Goal: Information Seeking & Learning: Check status

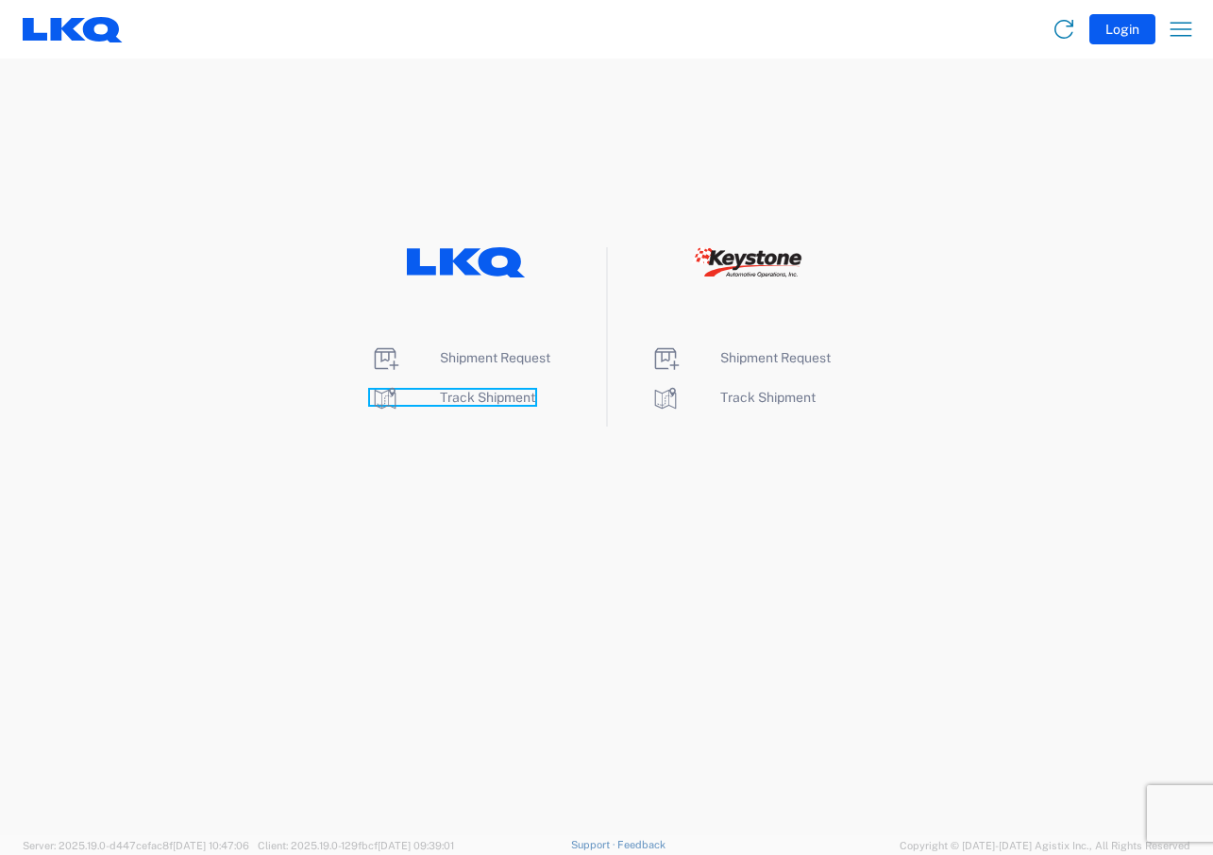
click at [496, 395] on span "Track Shipment" at bounding box center [487, 397] width 95 height 15
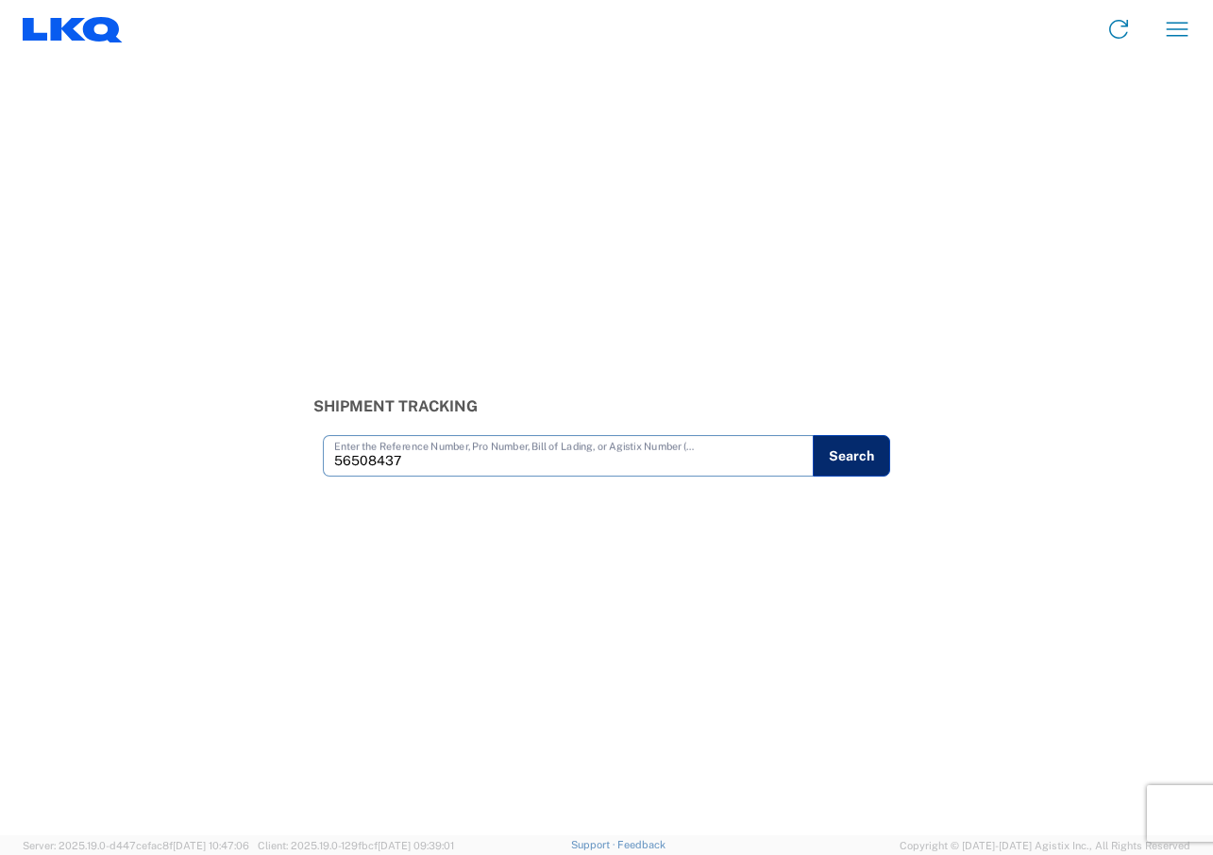
type input "56508437"
click at [855, 451] on button "Search" at bounding box center [851, 456] width 77 height 42
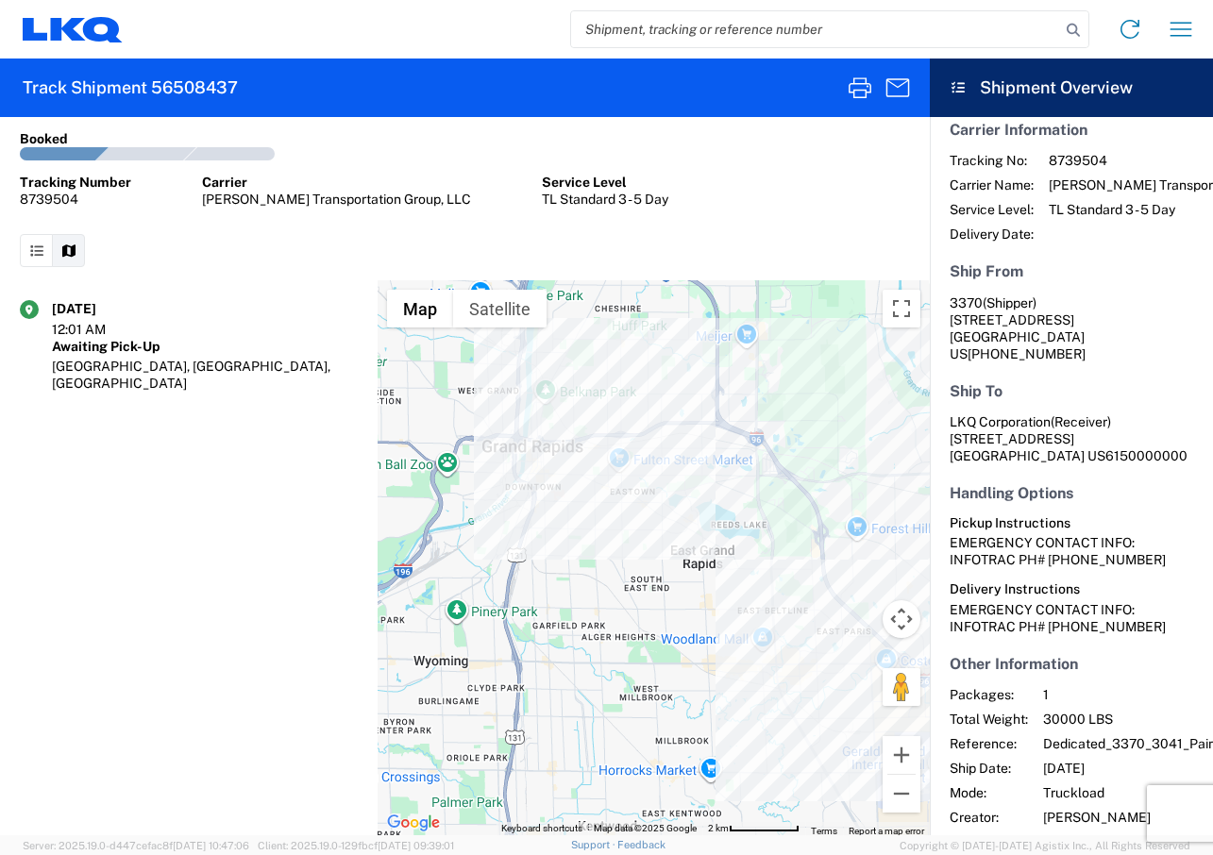
scroll to position [116, 0]
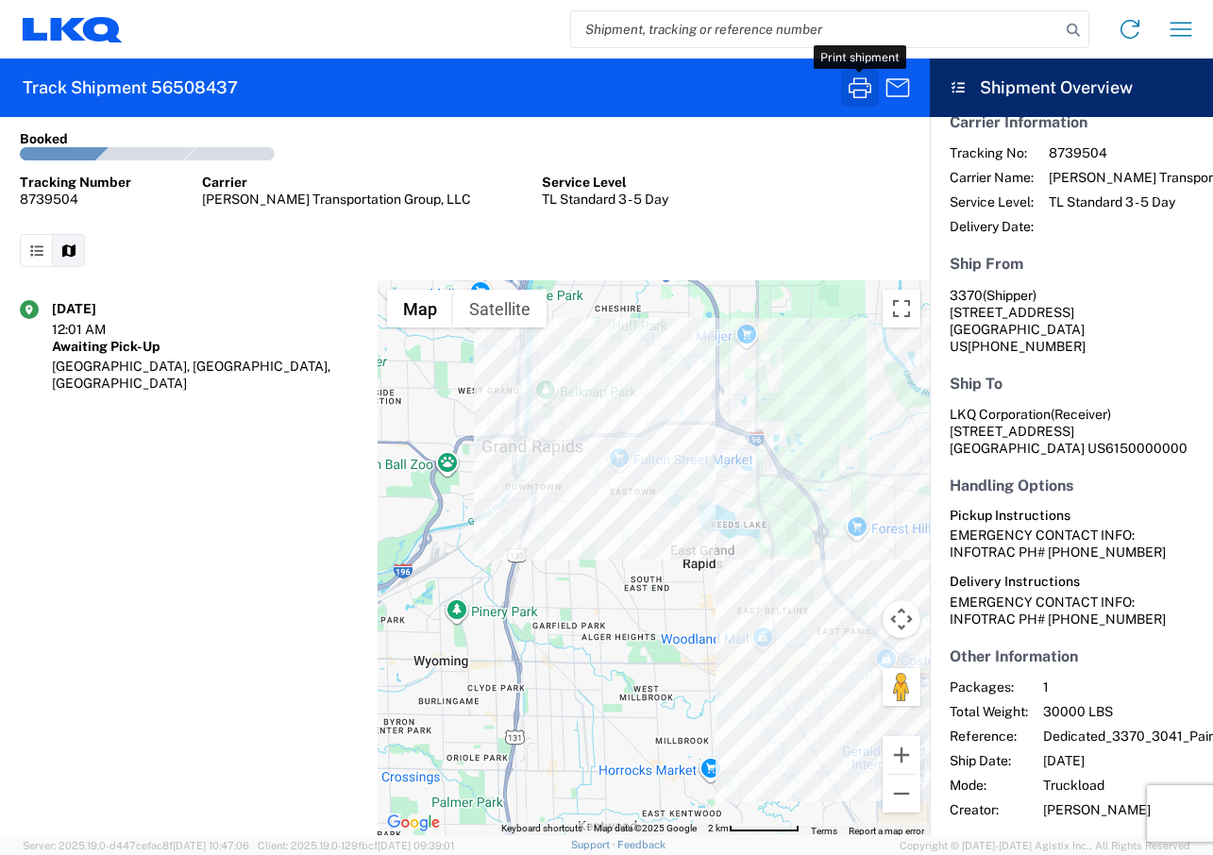
click at [849, 84] on icon "button" at bounding box center [860, 87] width 23 height 21
